Goal: Transaction & Acquisition: Obtain resource

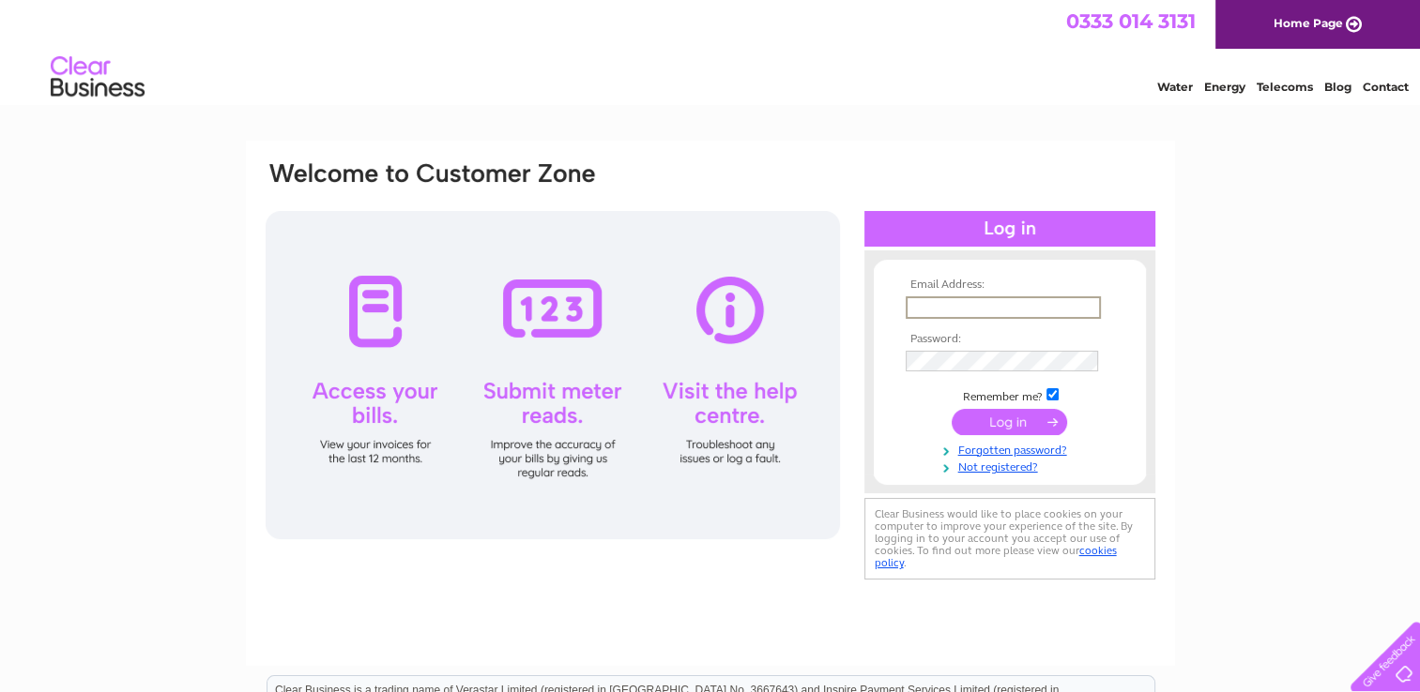
click at [972, 312] on input "text" at bounding box center [1002, 307] width 195 height 23
type input "info@broompharmacy.co.uk"
click at [951, 408] on input "submit" at bounding box center [1008, 421] width 115 height 26
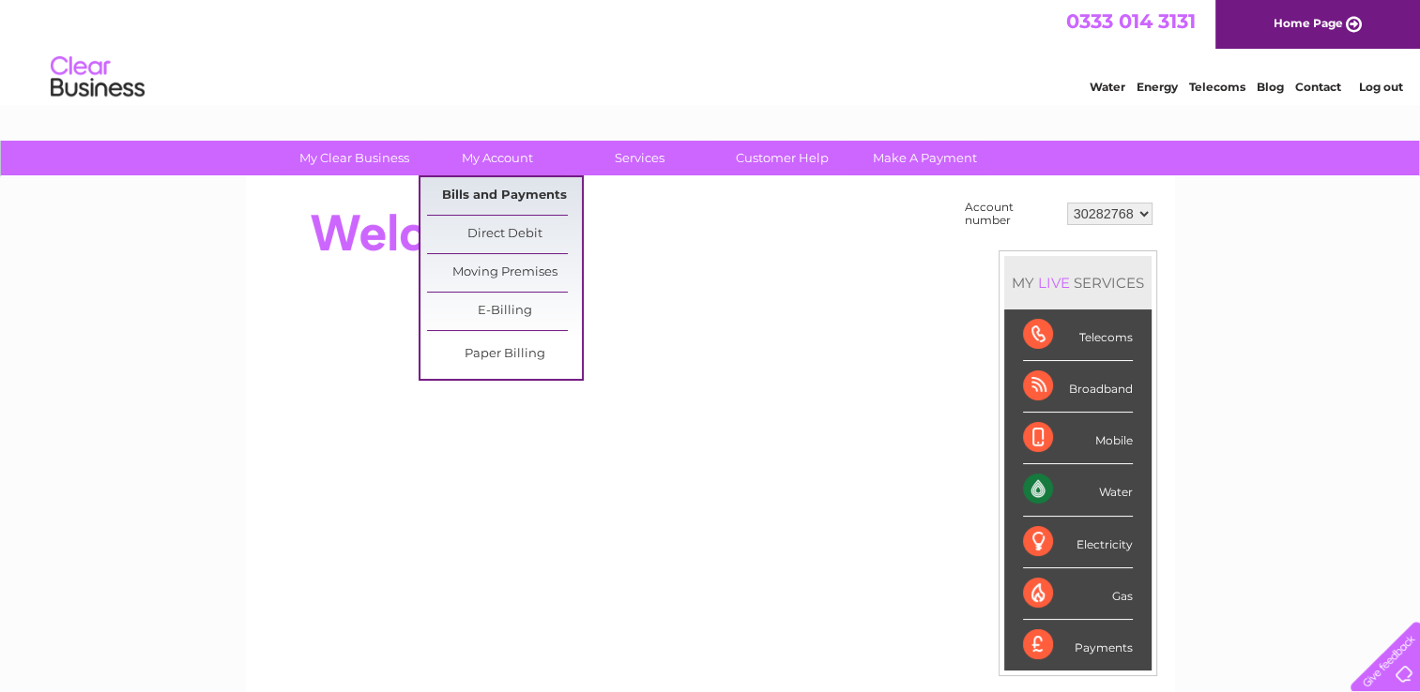
click at [498, 198] on link "Bills and Payments" at bounding box center [504, 196] width 155 height 38
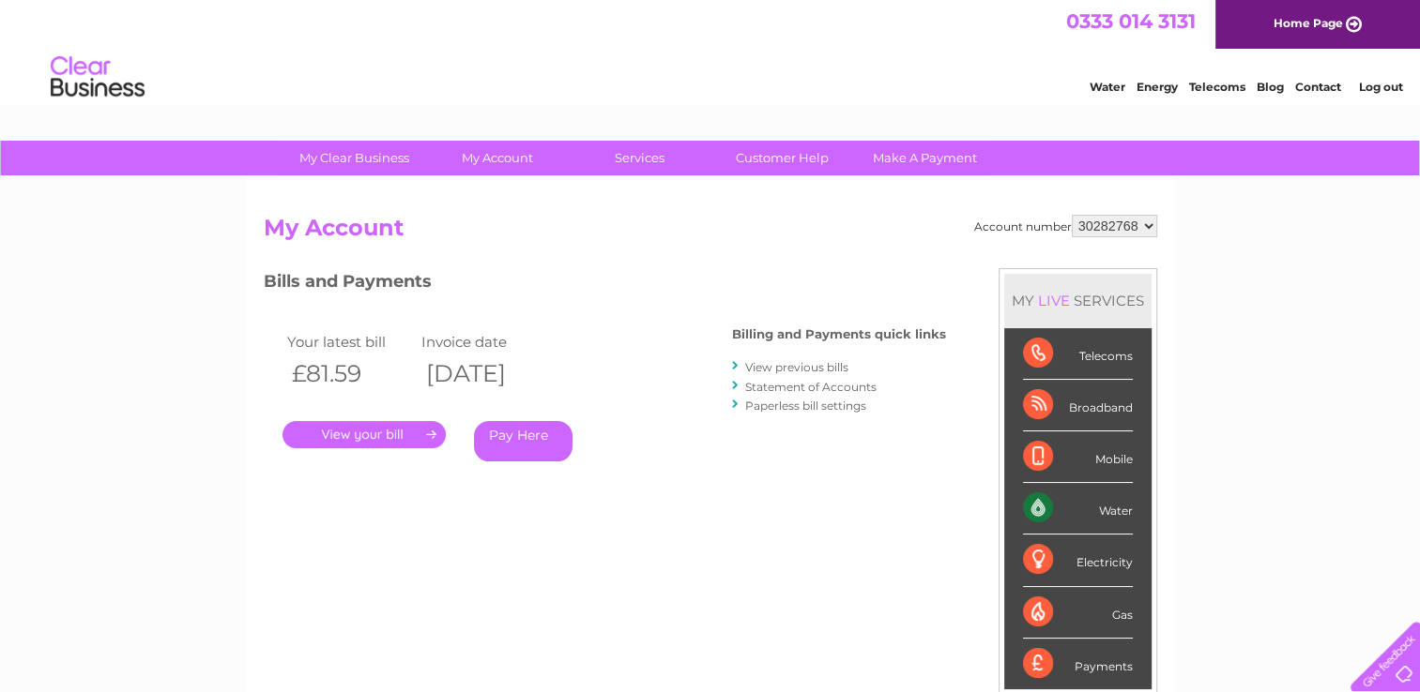
click at [381, 433] on link "." at bounding box center [363, 434] width 163 height 27
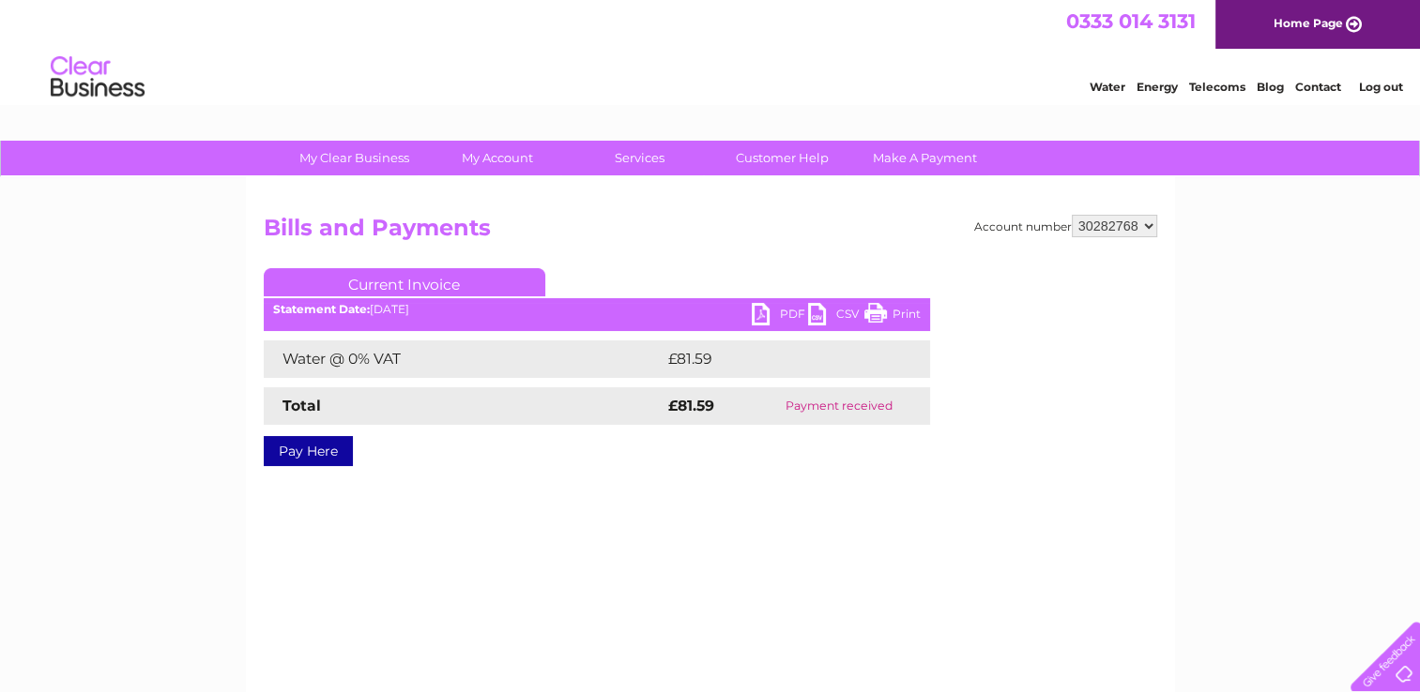
click at [758, 309] on link "PDF" at bounding box center [780, 316] width 56 height 27
click at [1377, 84] on link "Log out" at bounding box center [1380, 87] width 44 height 14
